Goal: Find specific page/section: Find specific page/section

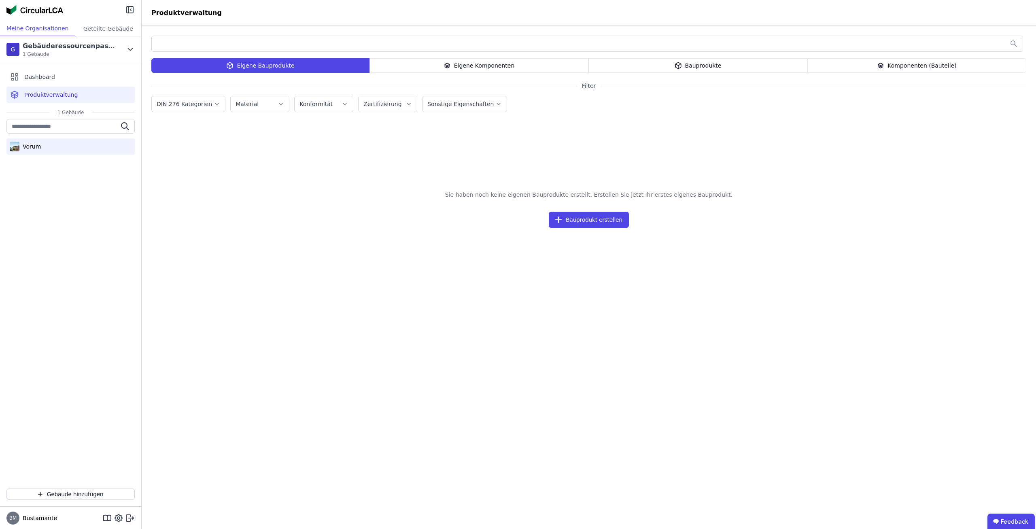
click at [51, 144] on div "Vorum" at bounding box center [70, 146] width 128 height 16
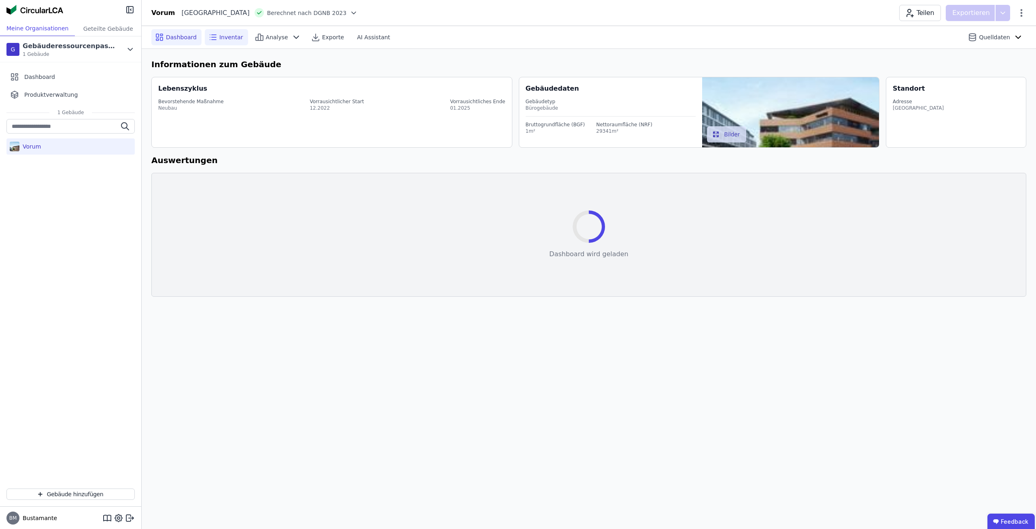
click at [224, 31] on div "Inventar" at bounding box center [226, 37] width 43 height 16
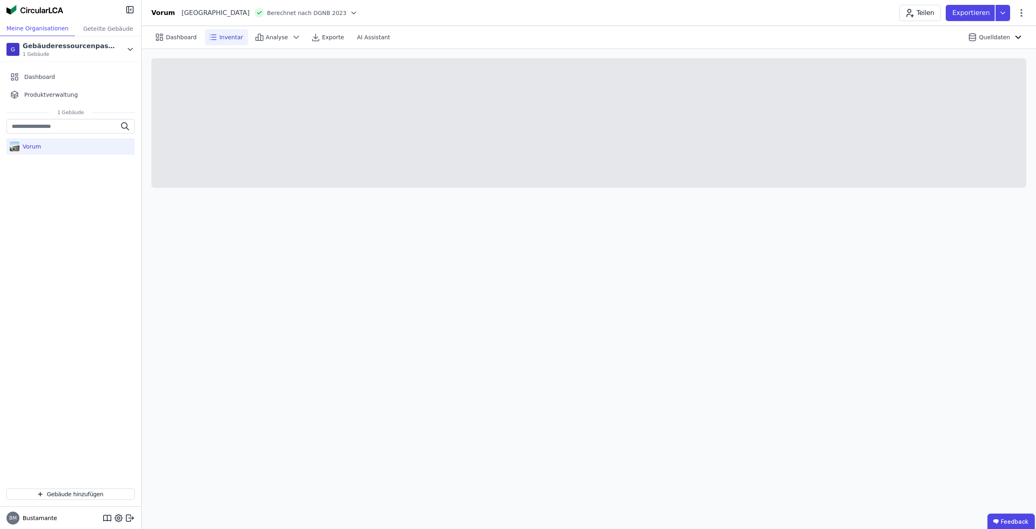
click at [523, 49] on div at bounding box center [589, 125] width 894 height 153
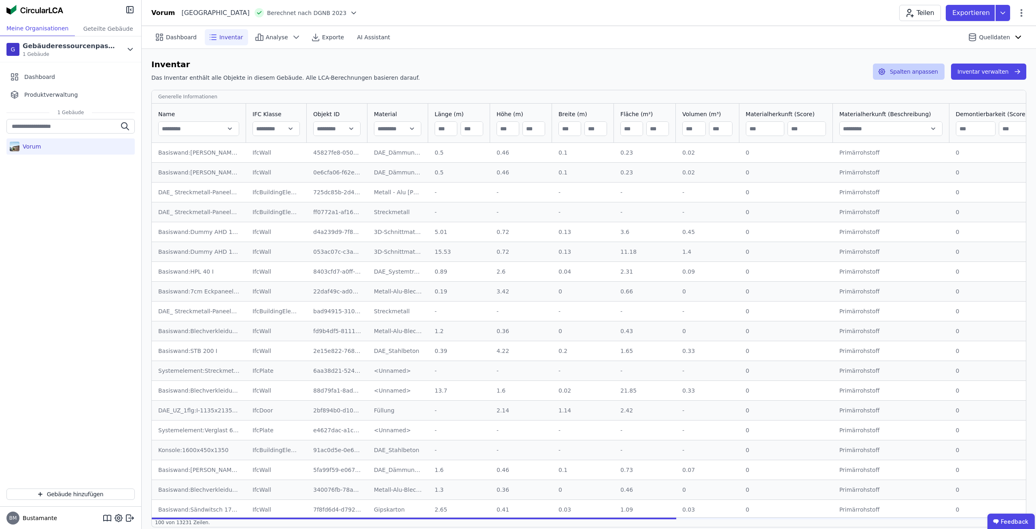
click at [914, 77] on button "Spalten anpassen" at bounding box center [909, 72] width 72 height 16
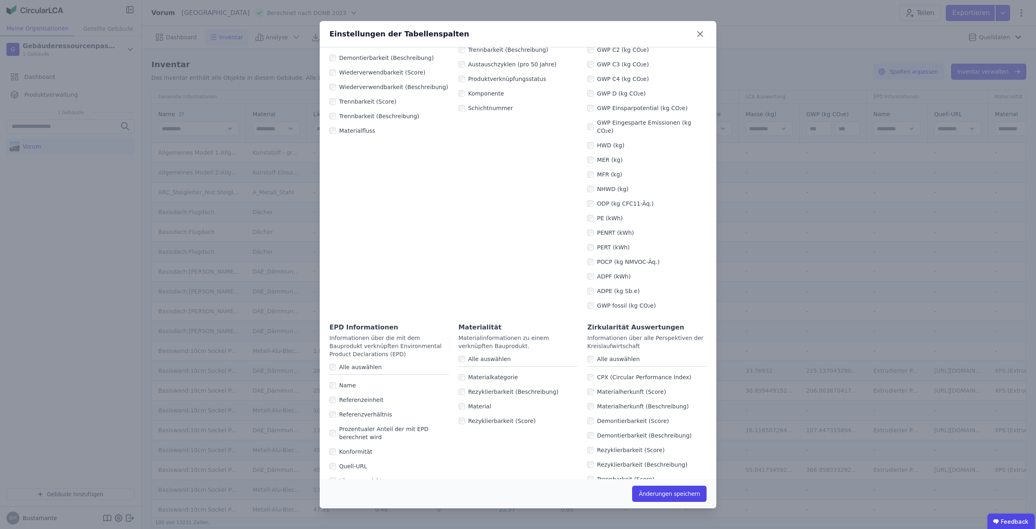
scroll to position [315, 0]
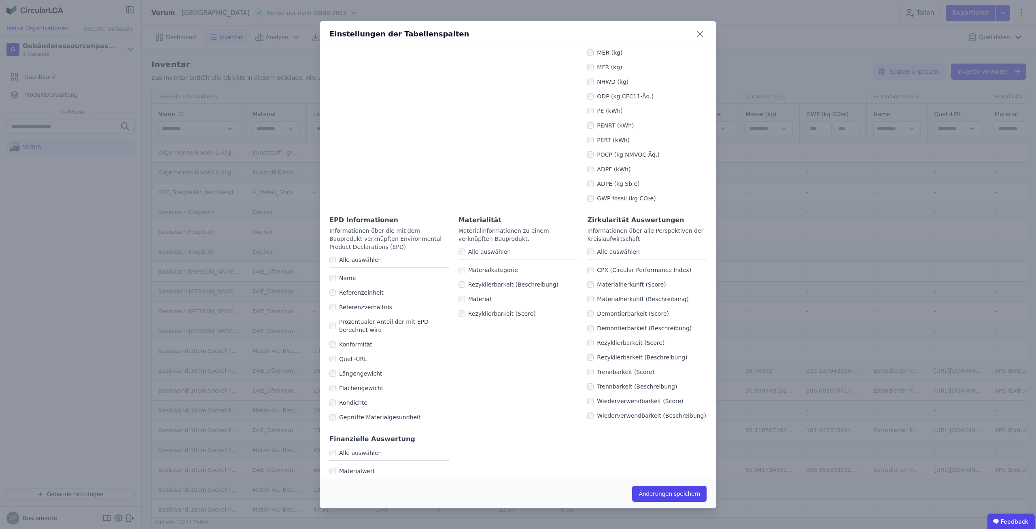
click at [554, 396] on div "Materialität Materialinformationen zu einem verknüpften Bauprodukt. Alle auswäh…" at bounding box center [518, 319] width 119 height 209
click at [747, 368] on div "Einstellungen der Tabellenspalten Generelle Informationen Informationen, die da…" at bounding box center [518, 264] width 1036 height 529
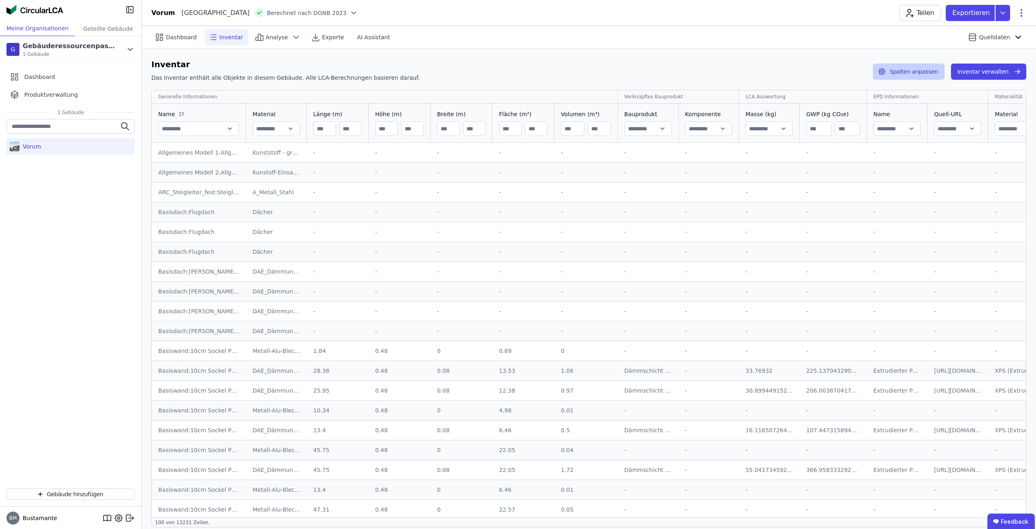
click at [913, 74] on button "Spalten anpassen" at bounding box center [909, 72] width 72 height 16
